Goal: Task Accomplishment & Management: Complete application form

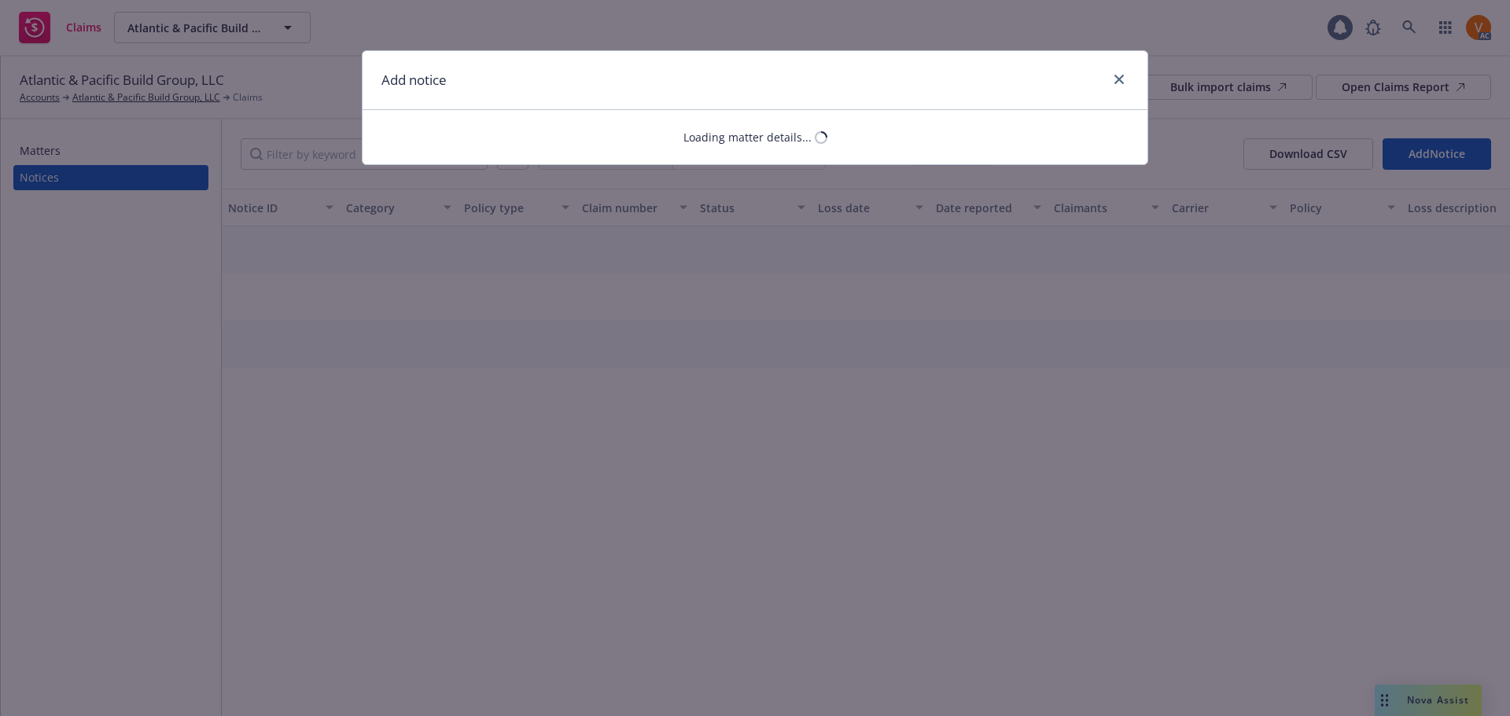
select select "GENERAL_LIABILITY"
select select "open"
select select "CLAIM"
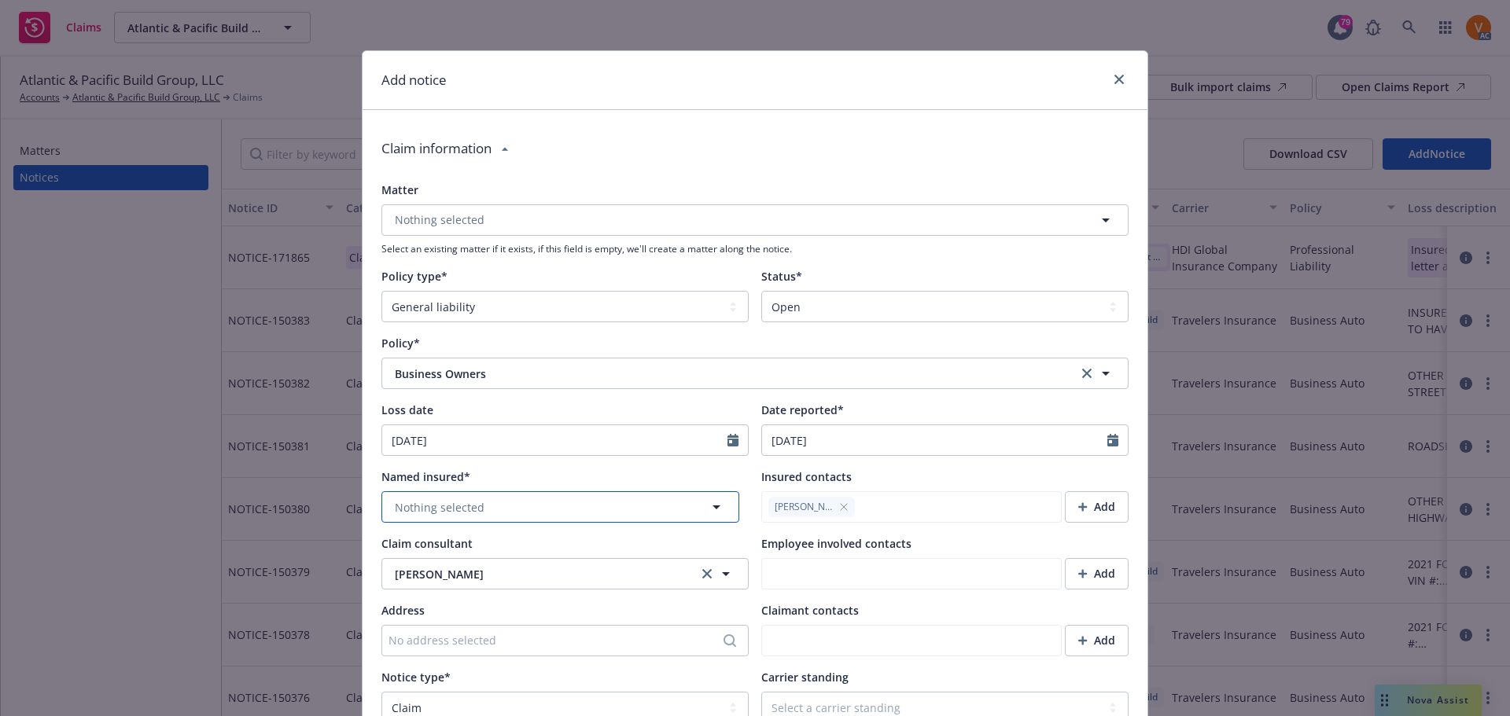
click at [484, 491] on button "Nothing selected" at bounding box center [560, 506] width 358 height 31
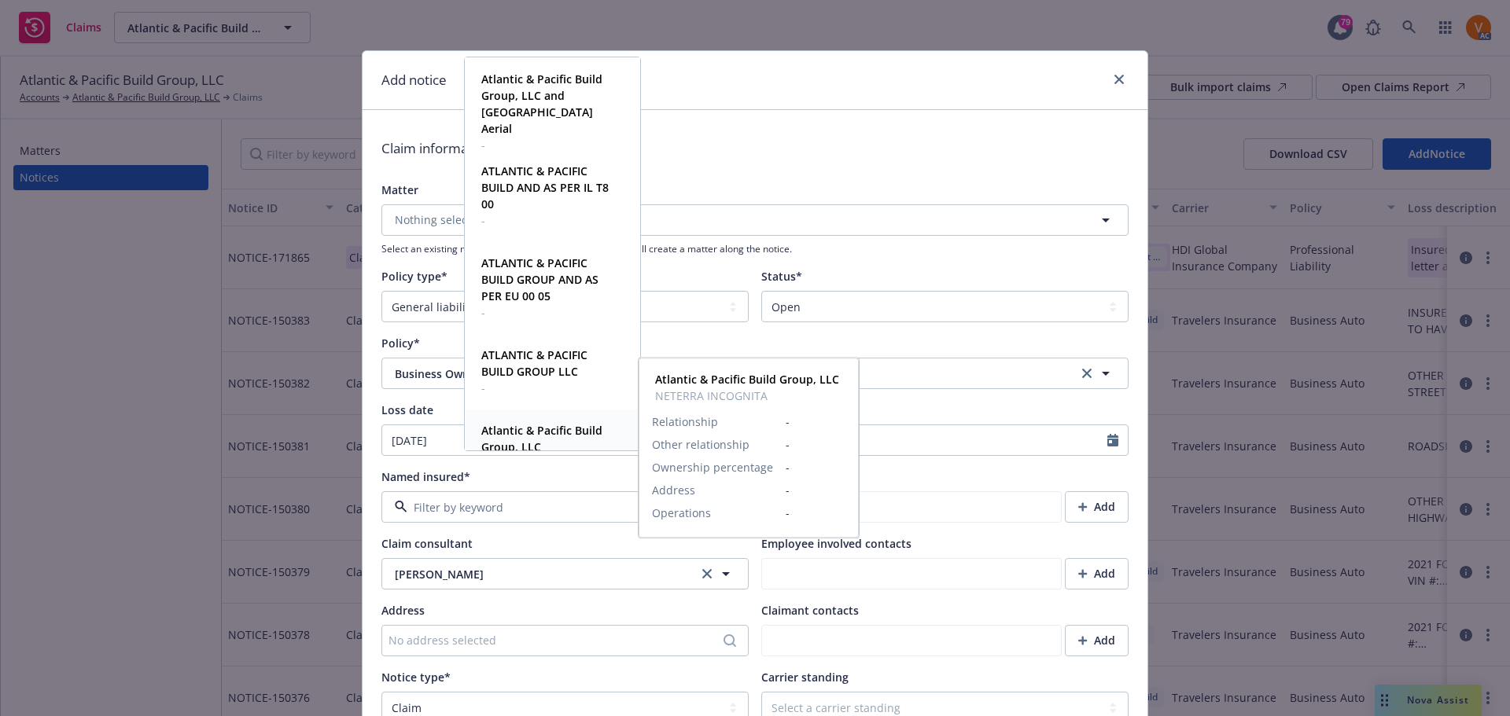
click at [521, 441] on strong "Atlantic & Pacific Build Group, LLC" at bounding box center [541, 438] width 121 height 31
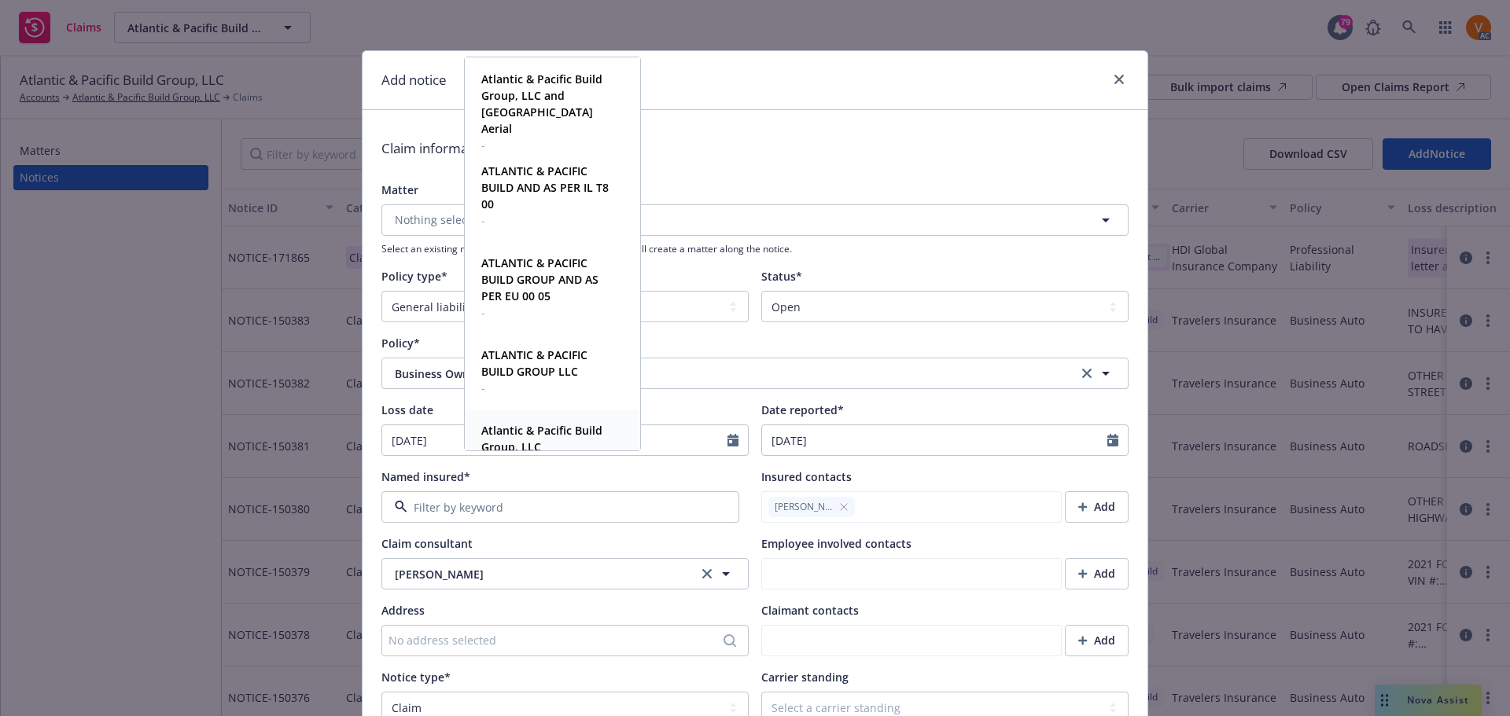
type textarea "x"
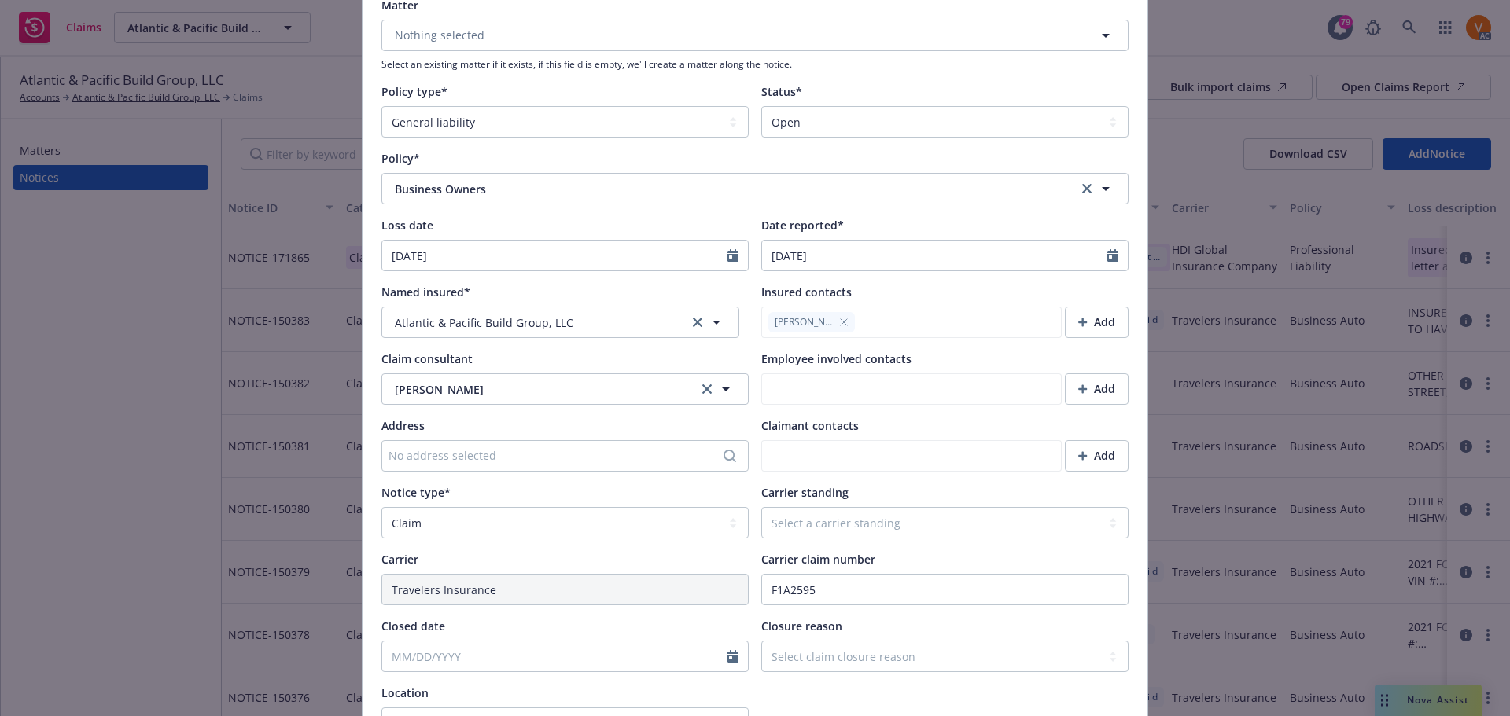
scroll to position [236, 0]
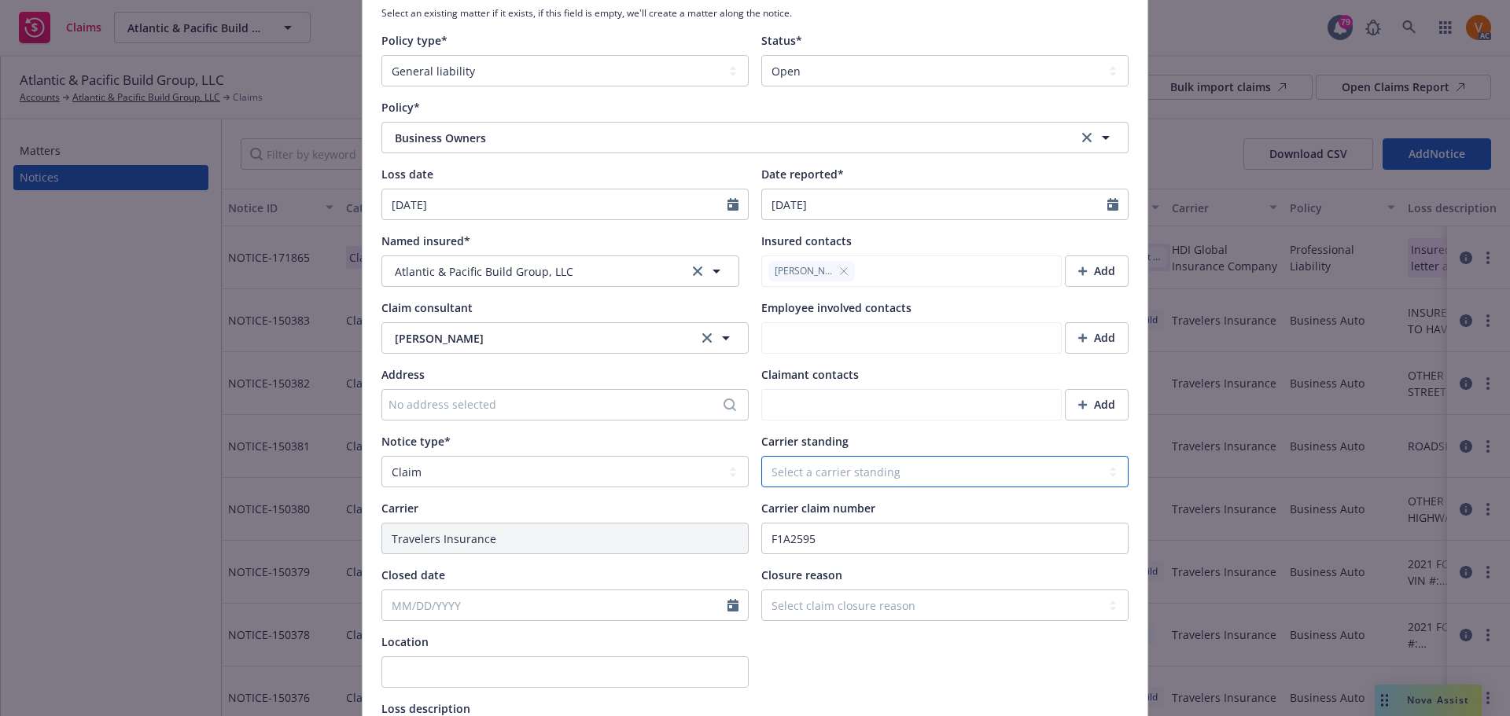
click at [890, 456] on select "Select a carrier standing Closed Not submitted Open Reopened Subrogated Withdra…" at bounding box center [944, 471] width 367 height 31
select select "OPEN"
click at [761, 456] on select "Select a carrier standing Closed Not submitted Open Reopened Subrogated Withdra…" at bounding box center [944, 471] width 367 height 31
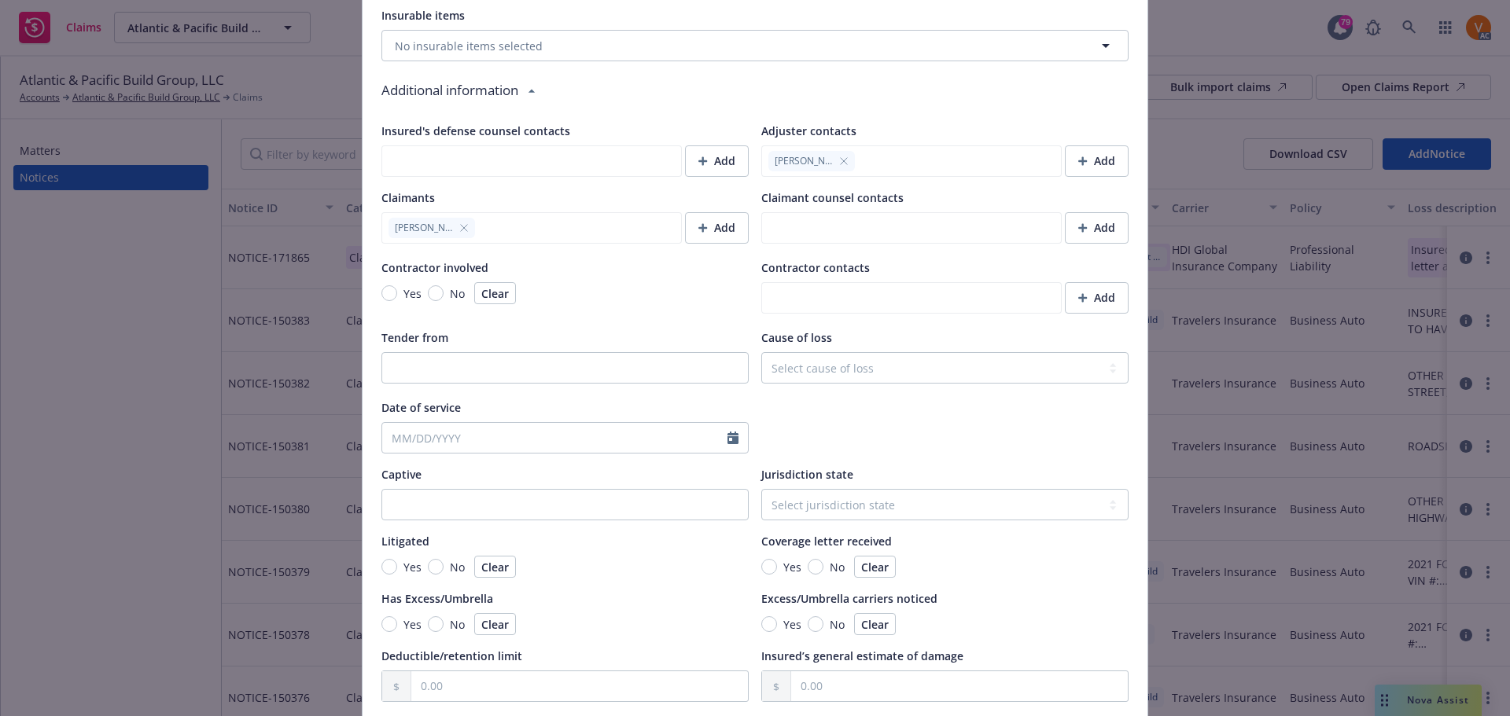
scroll to position [1209, 0]
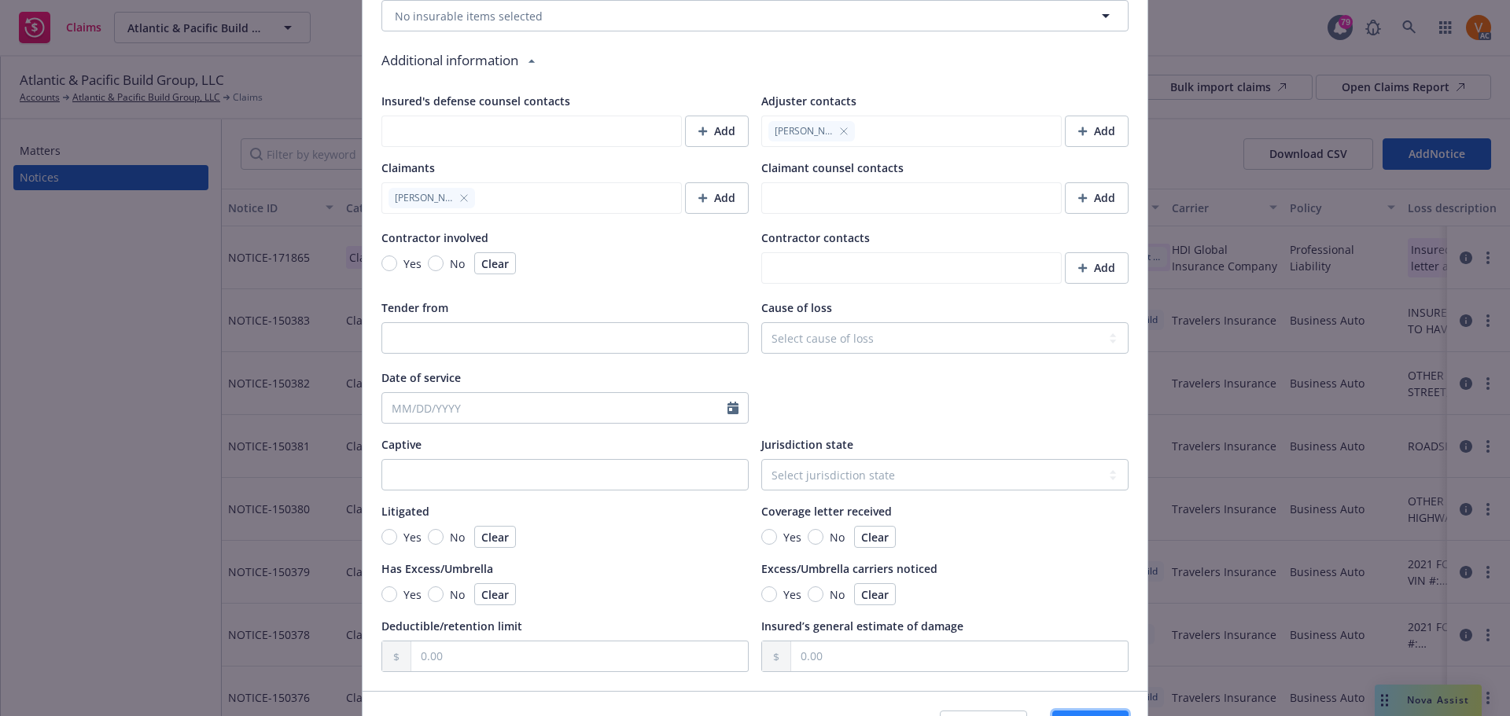
click at [1100, 711] on button "Save" at bounding box center [1090, 726] width 76 height 31
type textarea "x"
